Goal: Transaction & Acquisition: Purchase product/service

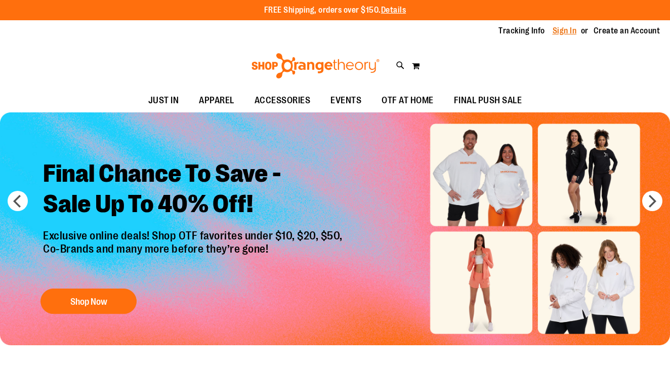
click at [567, 31] on link "Sign In" at bounding box center [565, 30] width 24 height 11
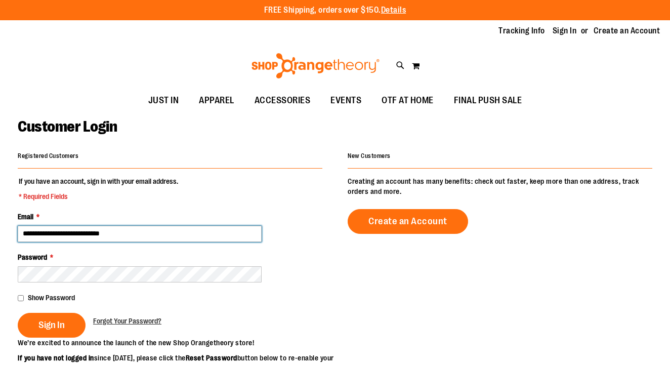
type input "**********"
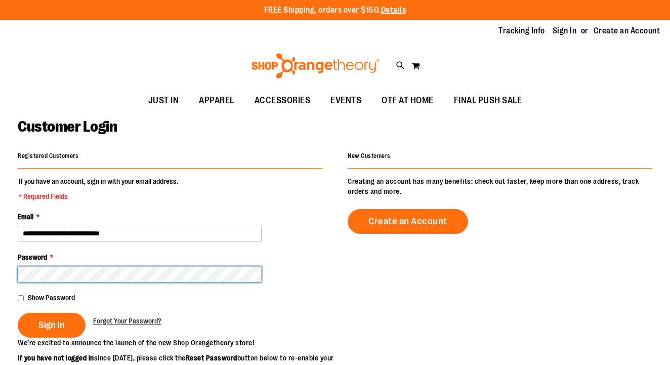
click at [51, 324] on button "Sign In" at bounding box center [52, 325] width 68 height 25
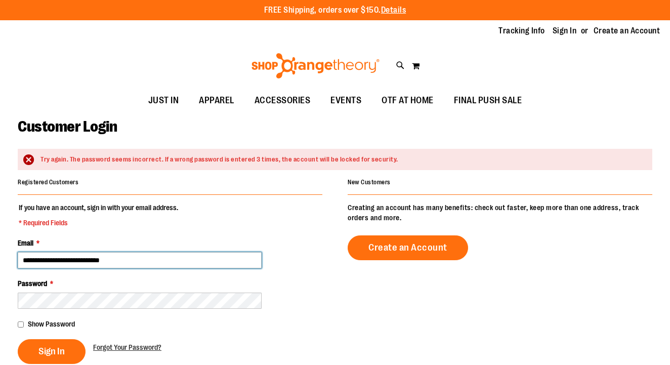
click at [115, 259] on input "**********" at bounding box center [140, 260] width 244 height 16
type input "**********"
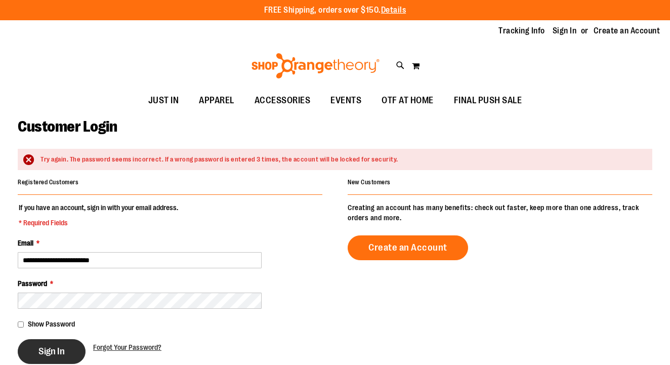
click at [60, 347] on span "Sign In" at bounding box center [51, 351] width 26 height 11
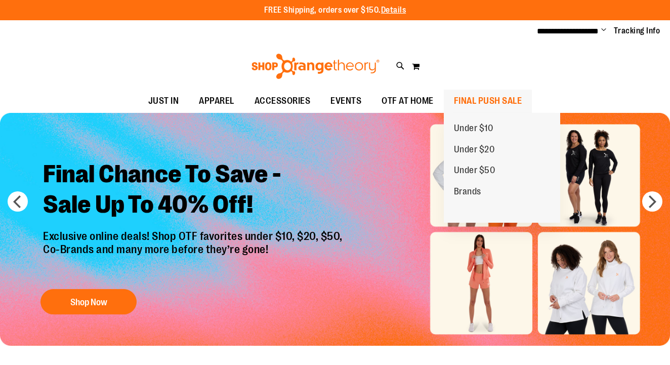
click at [459, 104] on span "FINAL PUSH SALE" at bounding box center [488, 101] width 68 height 23
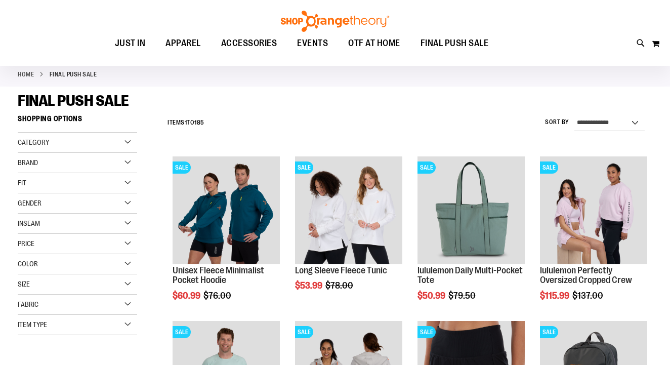
scroll to position [60, 0]
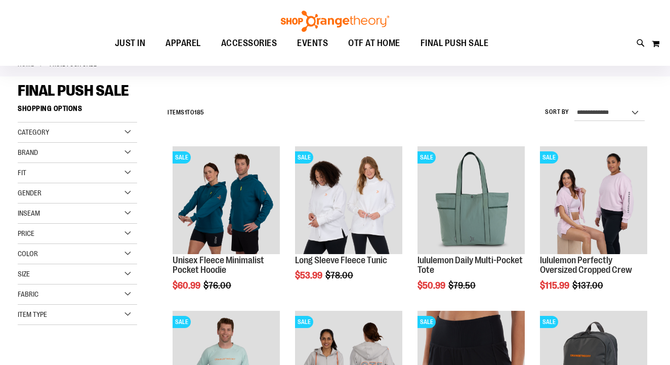
click at [114, 192] on div "Gender" at bounding box center [78, 193] width 120 height 20
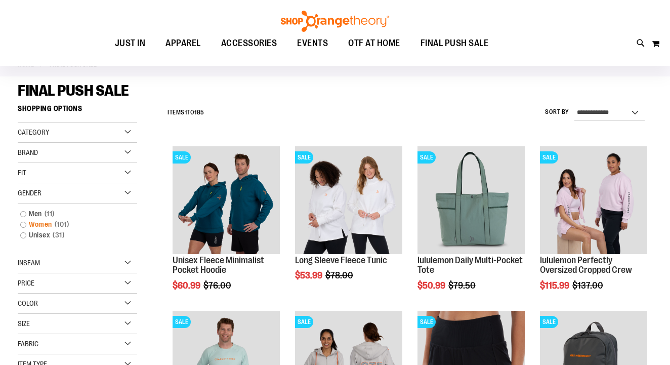
click at [68, 223] on span "101 items" at bounding box center [62, 224] width 20 height 11
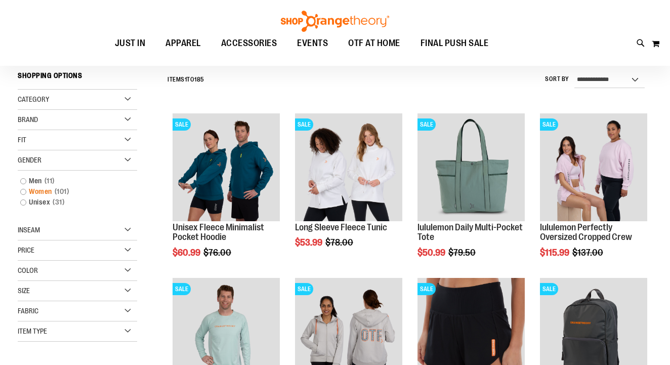
scroll to position [94, 0]
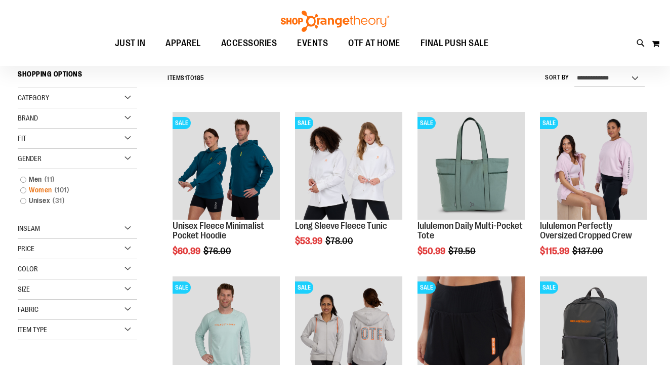
click at [22, 190] on link "Women 101 items" at bounding box center [72, 190] width 115 height 11
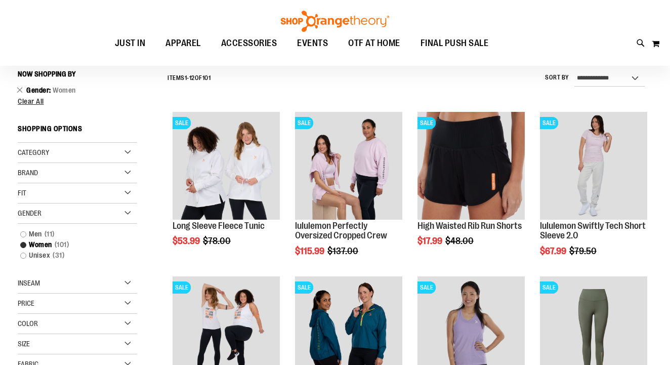
click at [109, 150] on div "Category" at bounding box center [78, 153] width 120 height 20
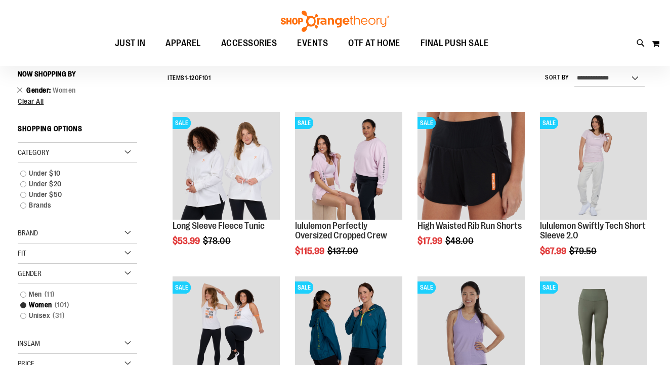
click at [109, 150] on div "Category" at bounding box center [78, 153] width 120 height 20
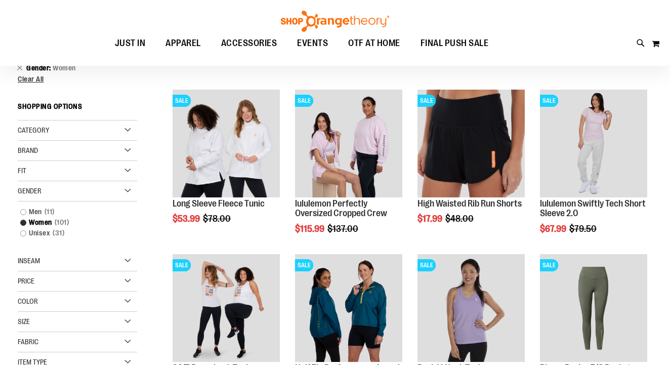
scroll to position [120, 0]
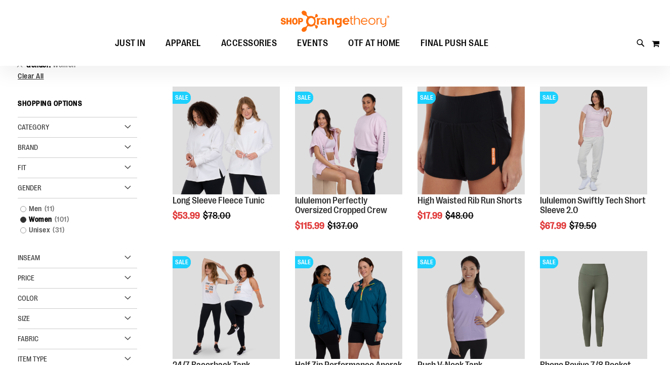
click at [64, 275] on div "Price" at bounding box center [78, 278] width 120 height 20
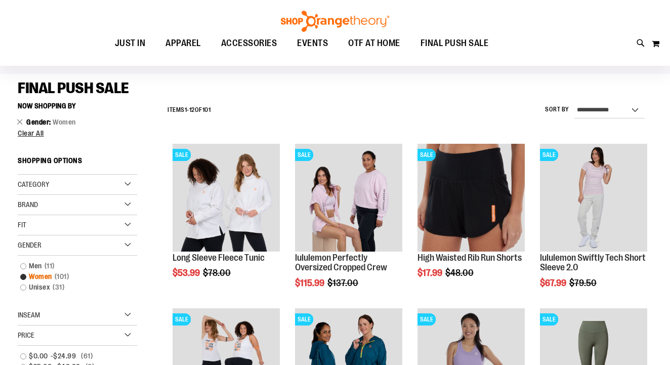
scroll to position [62, 0]
select select "*********"
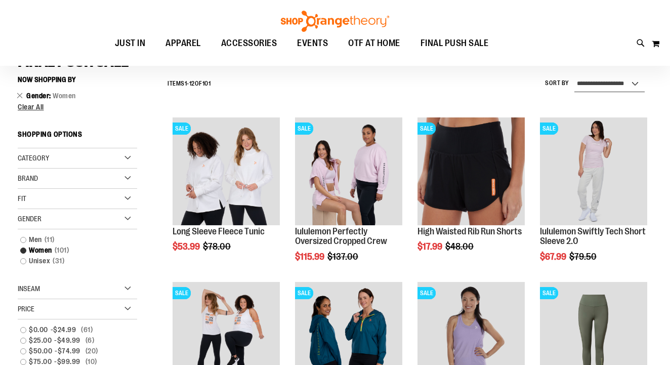
scroll to position [94, 0]
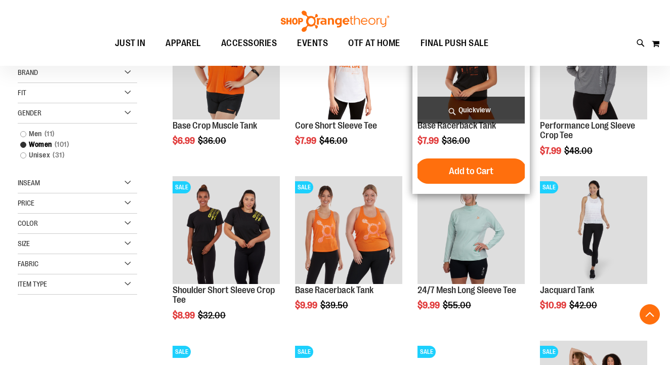
scroll to position [202, 0]
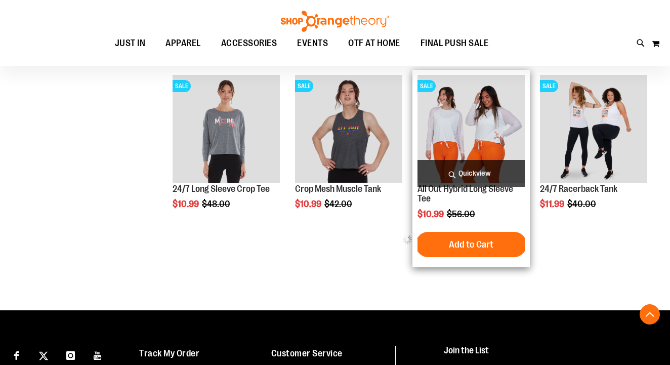
scroll to position [463, 0]
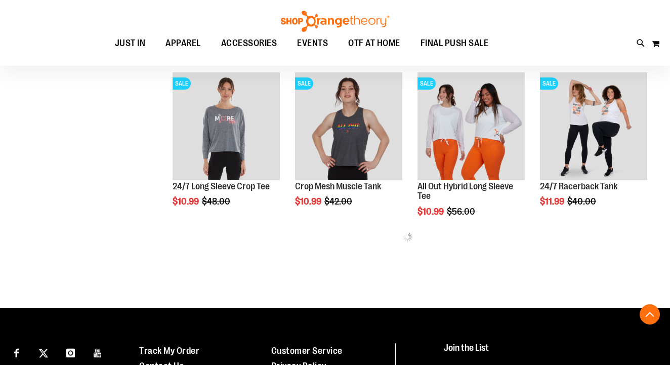
click at [132, 297] on div "**********" at bounding box center [335, 0] width 635 height 606
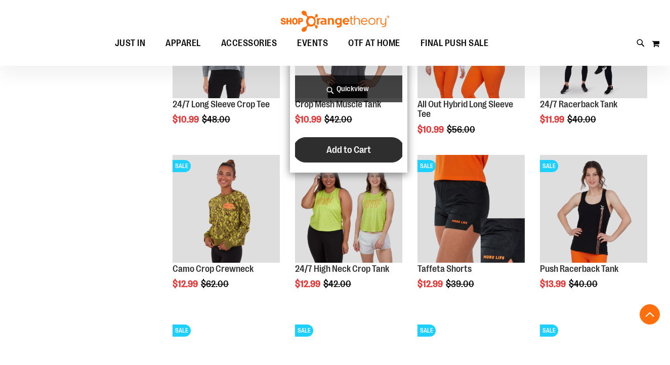
scroll to position [549, 0]
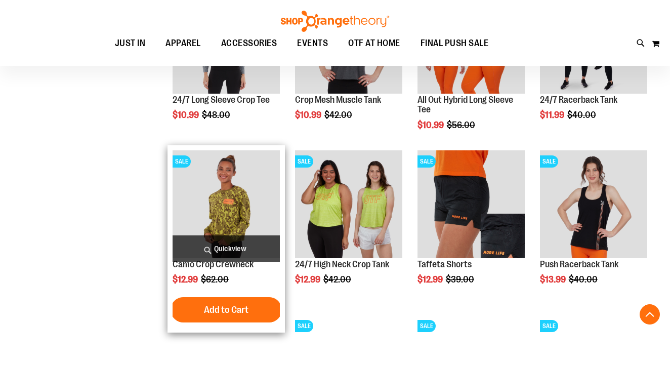
click at [197, 222] on img "product" at bounding box center [226, 203] width 107 height 107
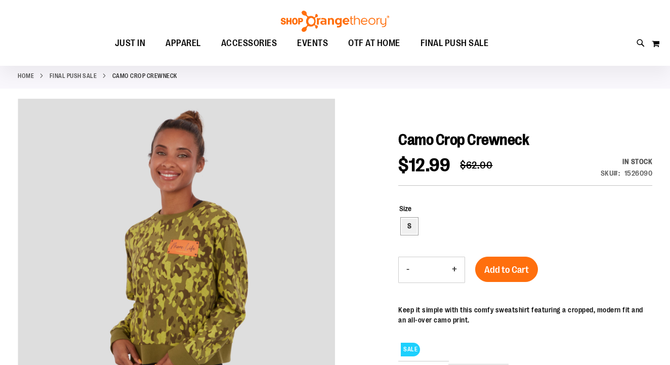
scroll to position [51, 0]
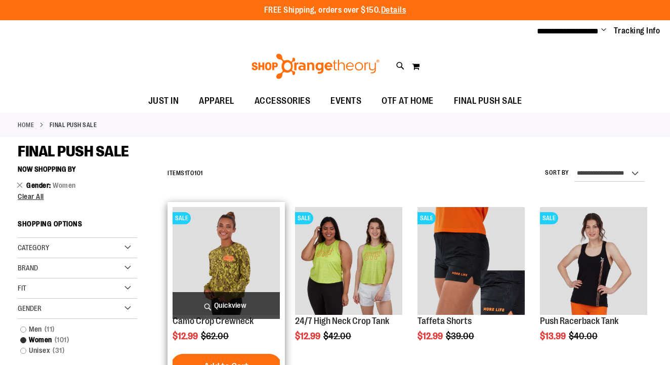
click at [227, 249] on img "product" at bounding box center [226, 260] width 107 height 107
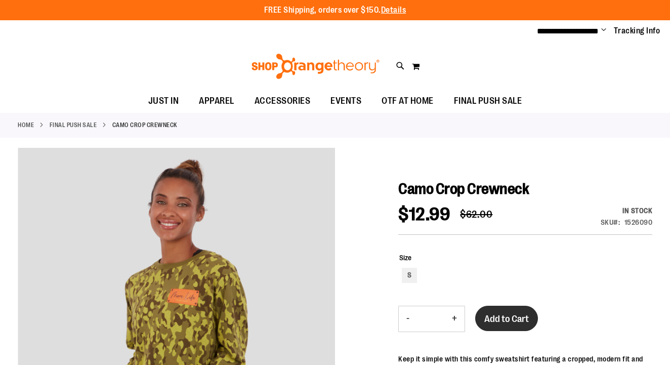
click at [520, 315] on span "Add to Cart" at bounding box center [507, 318] width 45 height 11
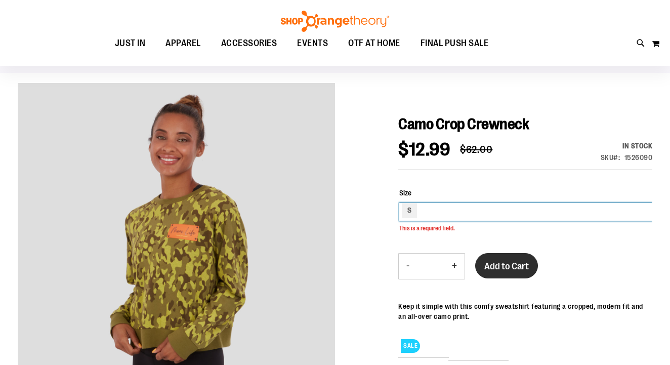
scroll to position [69, 0]
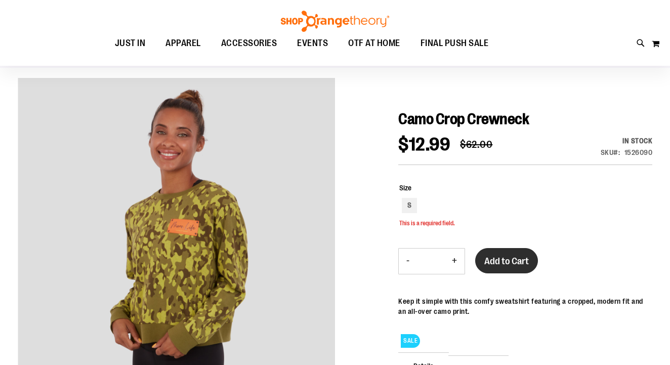
click at [497, 263] on span "Add to Cart" at bounding box center [507, 261] width 45 height 11
click at [411, 203] on div "S" at bounding box center [409, 205] width 15 height 15
type input "***"
click at [505, 268] on button "Add to Cart" at bounding box center [506, 260] width 63 height 25
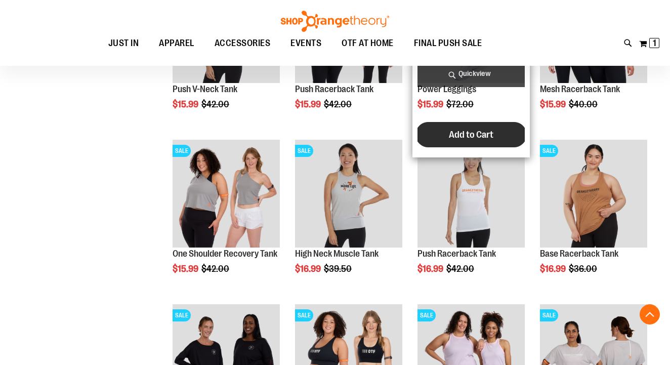
scroll to position [751, 0]
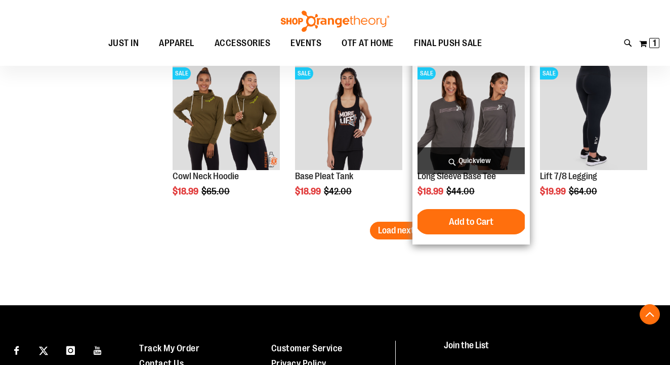
scroll to position [1494, 0]
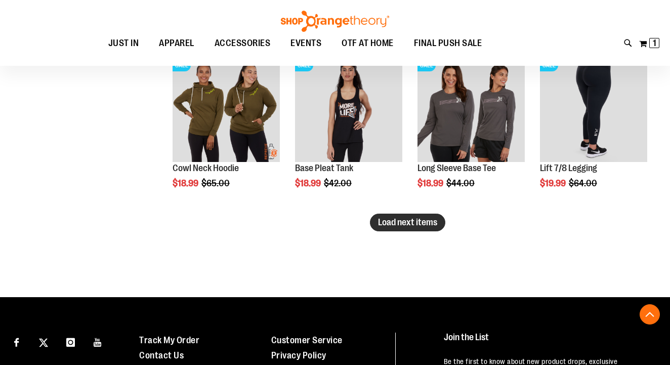
click at [422, 224] on span "Load next items" at bounding box center [407, 222] width 59 height 10
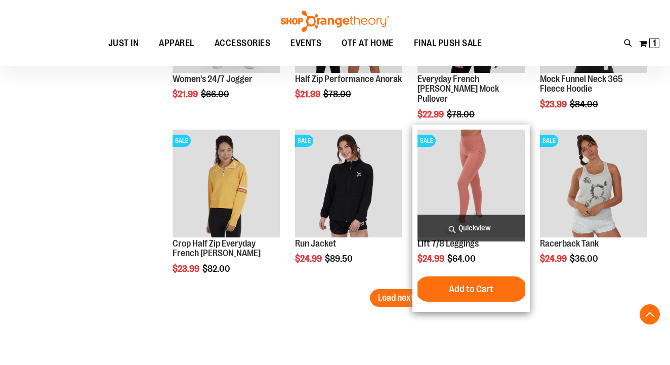
scroll to position [1992, 0]
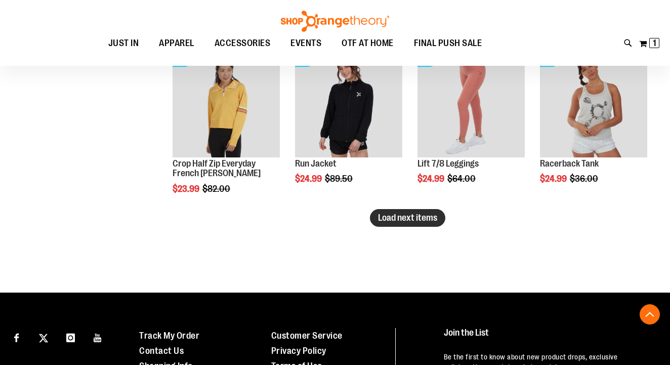
click at [395, 218] on span "Load next items" at bounding box center [407, 218] width 59 height 10
